Goal: Transaction & Acquisition: Download file/media

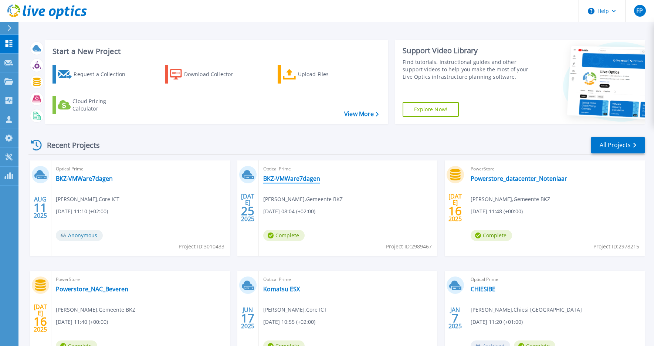
click at [294, 175] on link "BKZ-VMWare7dagen" at bounding box center [291, 178] width 57 height 7
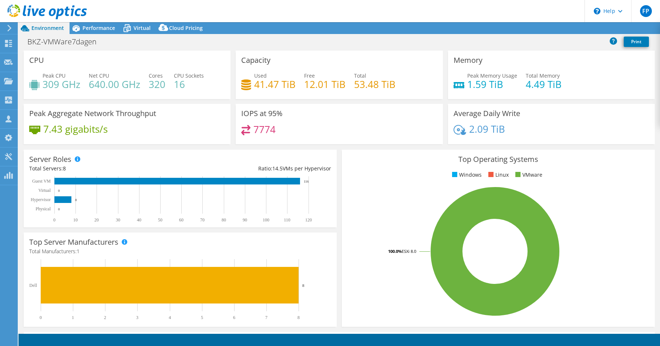
select select "EUFrankfurt"
select select "EUR"
click at [137, 24] on span "Virtual" at bounding box center [142, 27] width 17 height 7
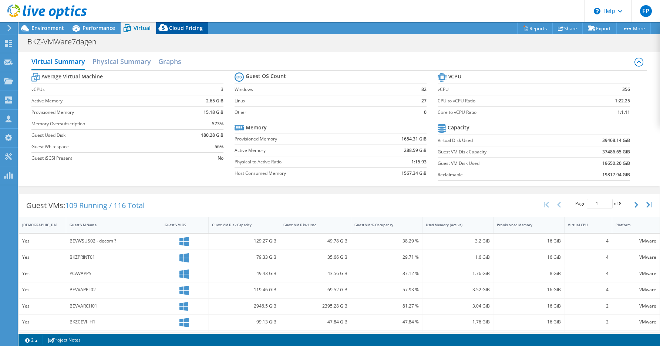
click at [180, 29] on span "Cloud Pricing" at bounding box center [186, 27] width 34 height 7
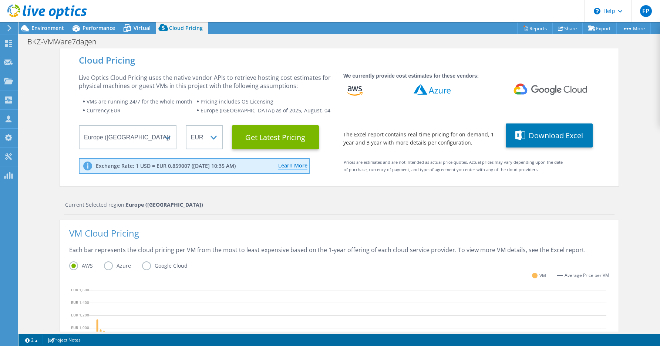
click at [106, 262] on label "Azure" at bounding box center [123, 266] width 38 height 9
click at [0, 0] on input "Azure" at bounding box center [0, 0] width 0 height 0
click at [57, 28] on span "Environment" at bounding box center [47, 27] width 33 height 7
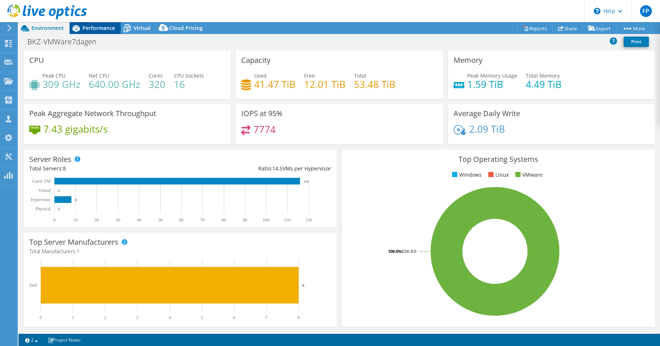
click at [91, 26] on span "Performance" at bounding box center [98, 27] width 33 height 7
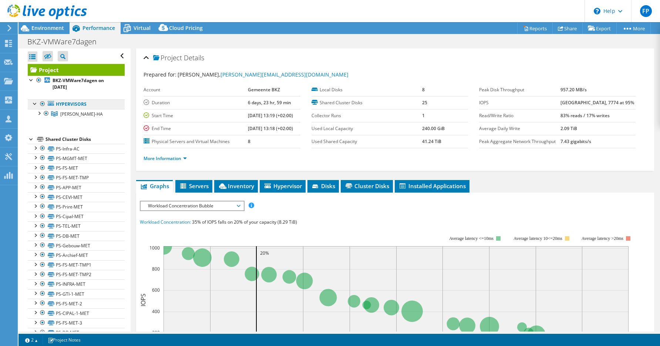
click at [65, 100] on link "Hypervisors" at bounding box center [76, 105] width 97 height 10
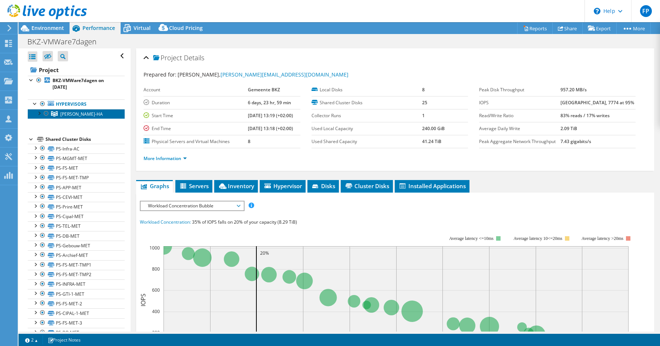
click at [66, 111] on span "CL-BEV-HA" at bounding box center [81, 114] width 43 height 6
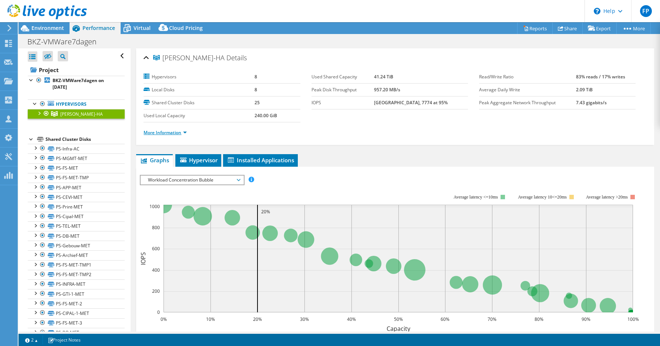
click at [158, 129] on link "More Information" at bounding box center [165, 132] width 43 height 6
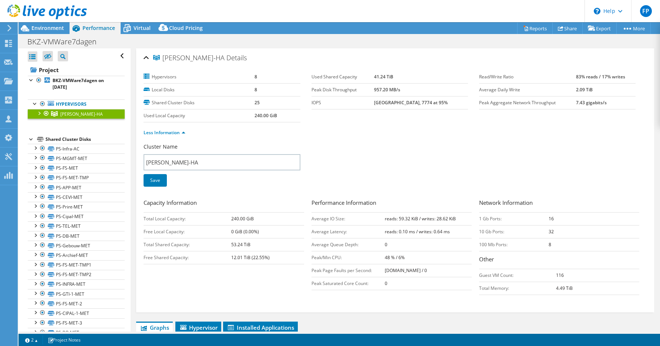
click at [40, 109] on div at bounding box center [38, 112] width 7 height 7
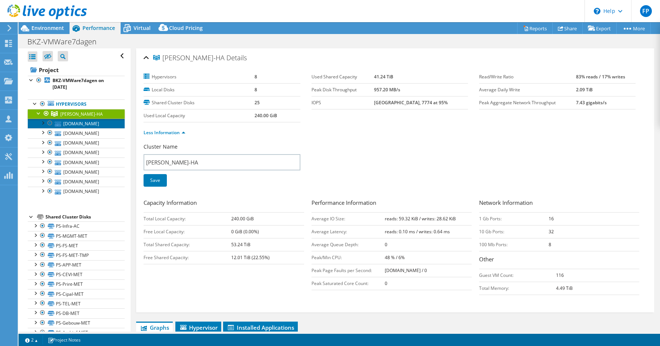
click at [84, 119] on link "esxac3.bvrnnet.beveren.be" at bounding box center [76, 124] width 97 height 10
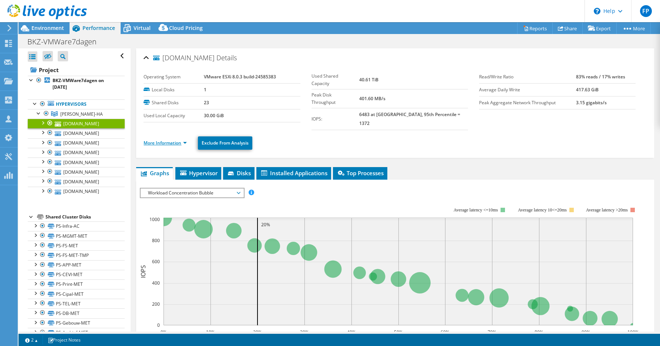
click at [161, 140] on link "More Information" at bounding box center [165, 143] width 43 height 6
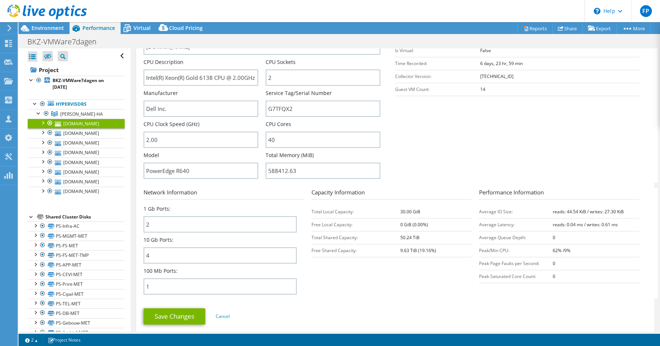
scroll to position [181, 0]
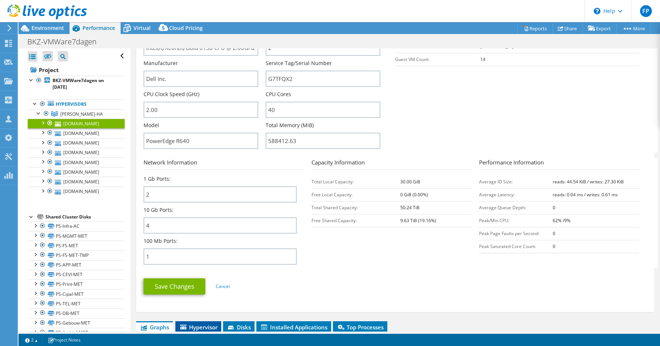
click at [212, 324] on span "Hypervisor" at bounding box center [198, 327] width 38 height 7
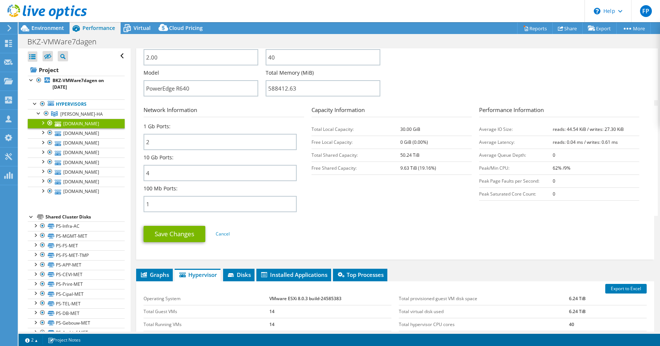
scroll to position [286, 0]
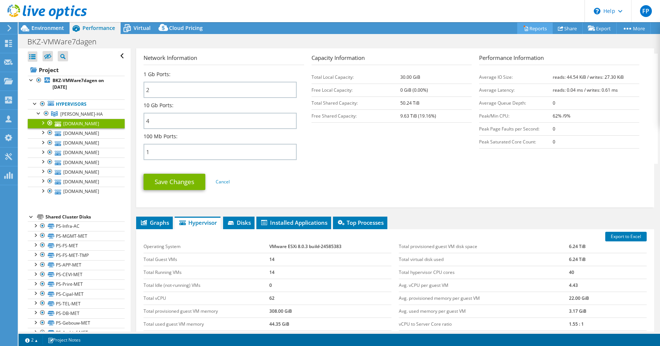
click at [527, 27] on link "Reports" at bounding box center [535, 28] width 36 height 11
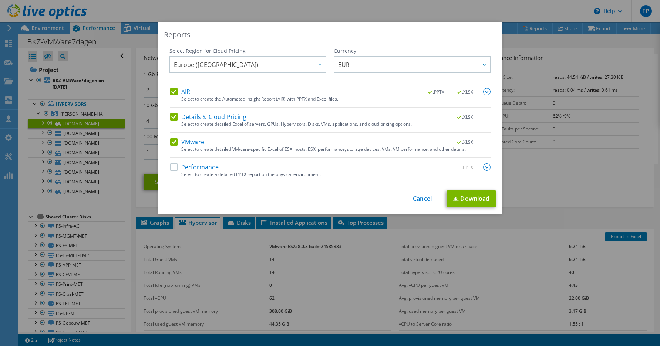
click at [173, 117] on label "Details & Cloud Pricing" at bounding box center [208, 116] width 76 height 7
click at [0, 0] on input "Details & Cloud Pricing" at bounding box center [0, 0] width 0 height 0
click at [173, 91] on label "AIR" at bounding box center [180, 91] width 20 height 7
click at [0, 0] on input "AIR" at bounding box center [0, 0] width 0 height 0
click at [457, 199] on link "Download" at bounding box center [471, 198] width 50 height 17
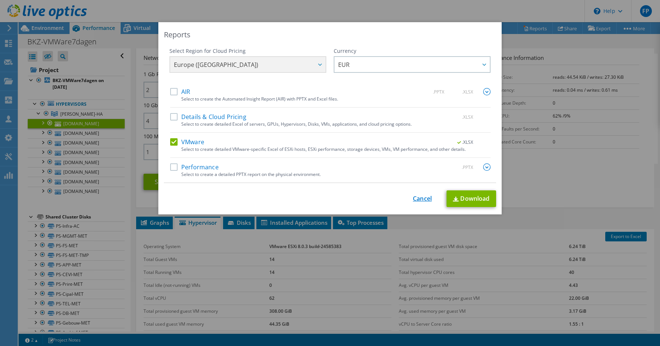
click at [418, 199] on link "Cancel" at bounding box center [422, 198] width 19 height 7
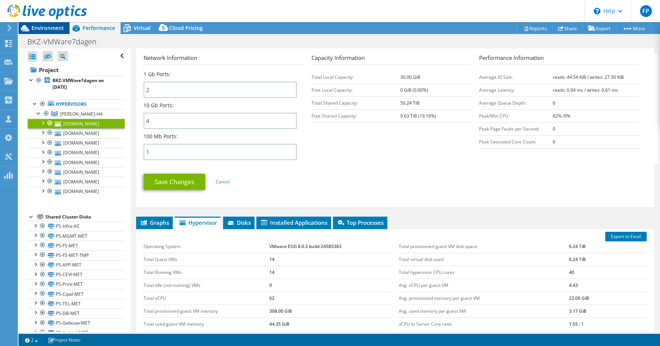
click at [44, 28] on span "Environment" at bounding box center [47, 27] width 33 height 7
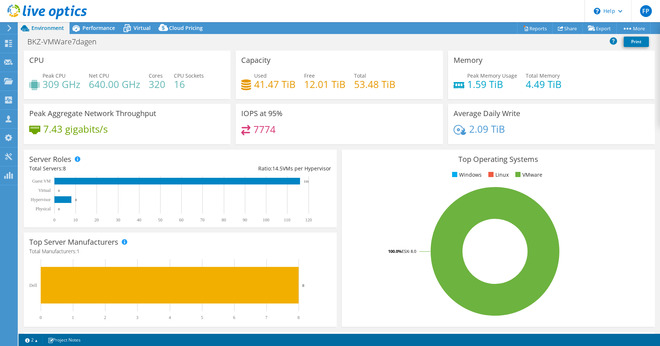
click at [8, 27] on icon at bounding box center [10, 28] width 6 height 7
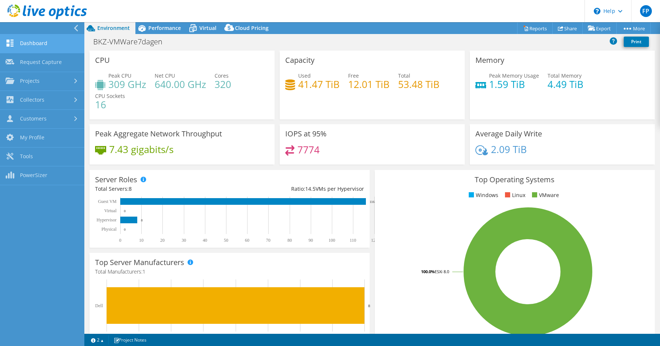
click at [31, 39] on link "Dashboard" at bounding box center [42, 43] width 84 height 19
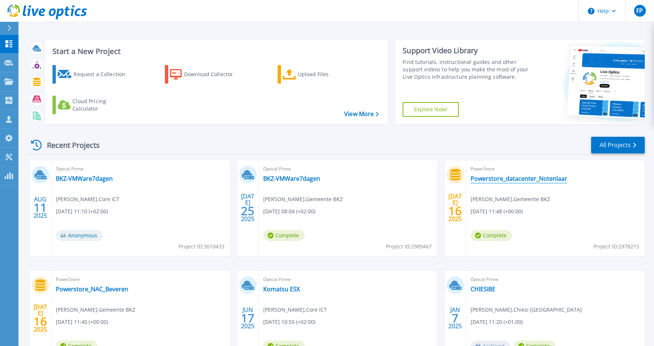
click at [494, 175] on link "Powerstore_datacenter_Notenlaar" at bounding box center [519, 178] width 97 height 7
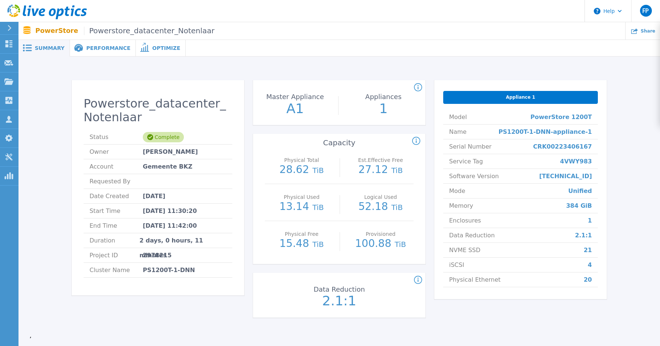
click at [530, 110] on span "PowerStore 1200T" at bounding box center [560, 117] width 61 height 14
click at [499, 91] on div "Appliance 1" at bounding box center [520, 97] width 155 height 13
click at [108, 45] on span "Performance" at bounding box center [108, 47] width 44 height 5
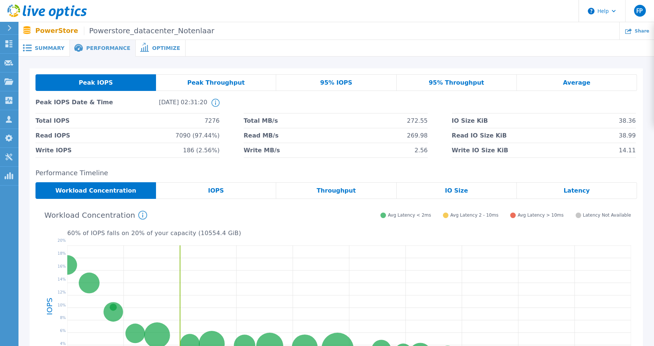
click at [152, 45] on span "Optimize" at bounding box center [166, 47] width 28 height 5
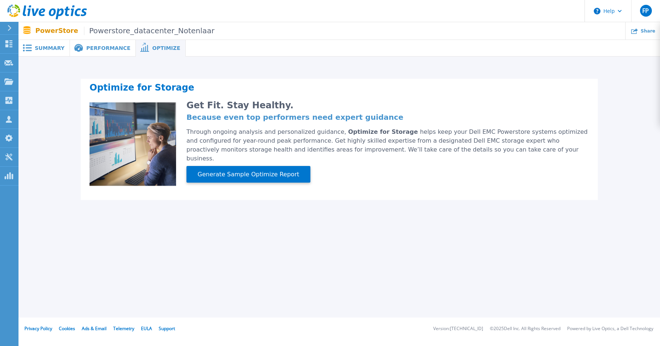
click at [47, 45] on span "Summary" at bounding box center [50, 47] width 30 height 5
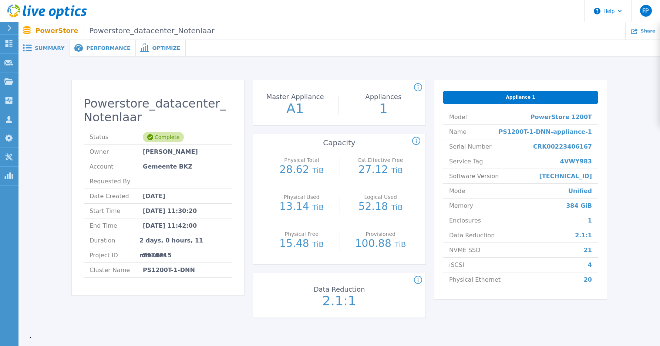
click at [414, 276] on icon at bounding box center [418, 280] width 8 height 9
click at [448, 253] on div "Appliance 1 Model PowerStore 1200T Name PS1200T-1-DNN-appliance-1 Serial Number…" at bounding box center [520, 203] width 172 height 246
click at [414, 83] on icon at bounding box center [418, 87] width 8 height 9
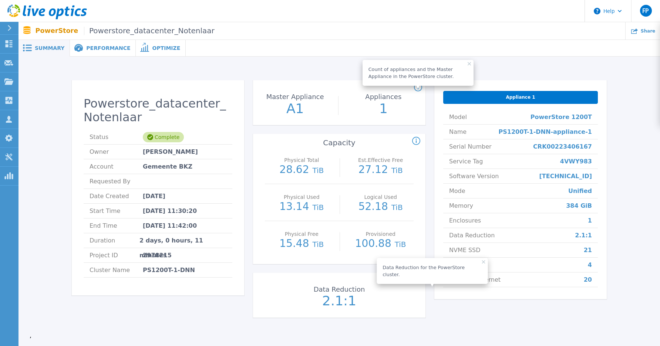
click at [381, 94] on p "Appliances" at bounding box center [383, 97] width 79 height 7
click at [356, 92] on div "Appliances 1" at bounding box center [383, 103] width 83 height 37
